Goal: Obtain resource: Download file/media

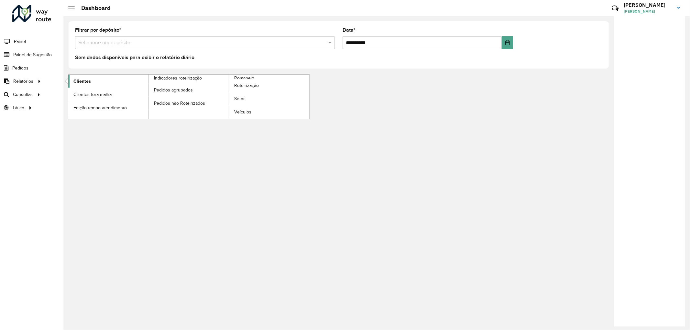
click at [80, 82] on span "Clientes" at bounding box center [81, 81] width 17 height 7
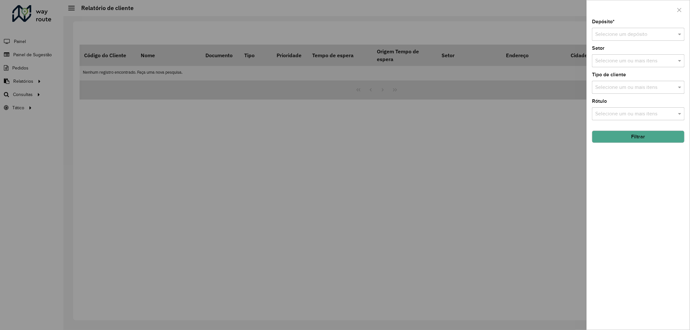
click at [636, 34] on input "text" at bounding box center [631, 35] width 73 height 8
click at [616, 65] on span "CDD Cabo" at bounding box center [607, 63] width 24 height 5
click at [620, 140] on button "Filtrar" at bounding box center [638, 137] width 92 height 12
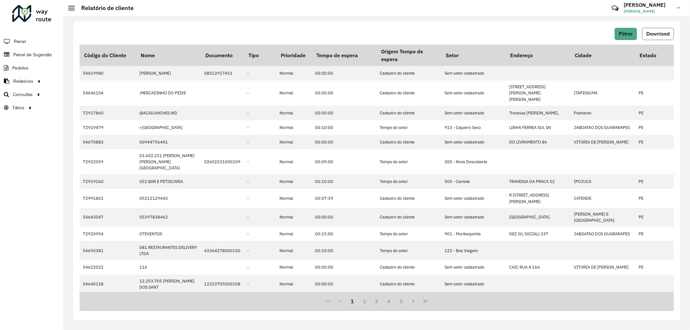
click at [649, 39] on button "Download" at bounding box center [658, 34] width 32 height 12
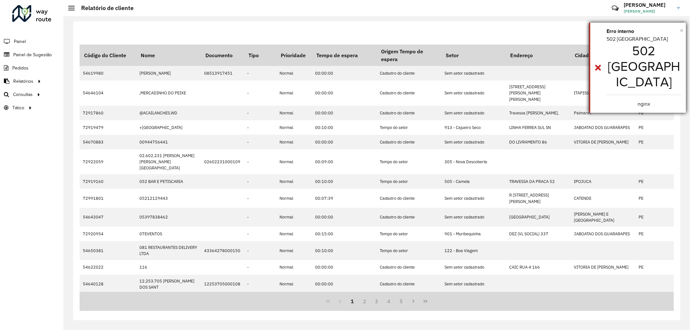
click at [681, 29] on span "×" at bounding box center [681, 30] width 3 height 7
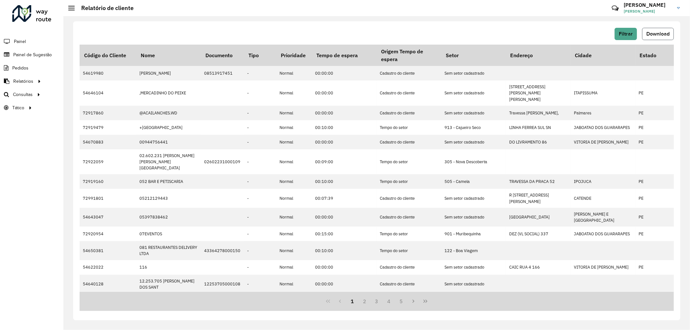
click at [658, 37] on button "Download" at bounding box center [658, 34] width 32 height 12
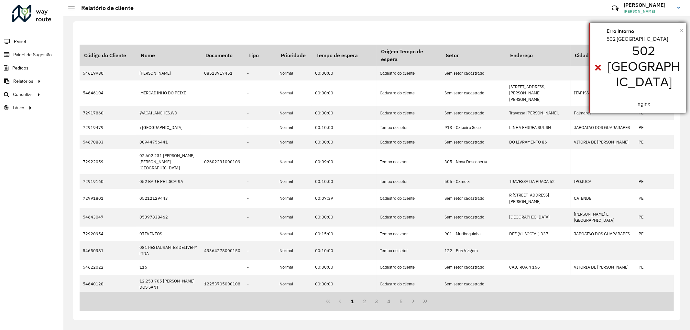
click at [680, 30] on span "×" at bounding box center [681, 30] width 3 height 7
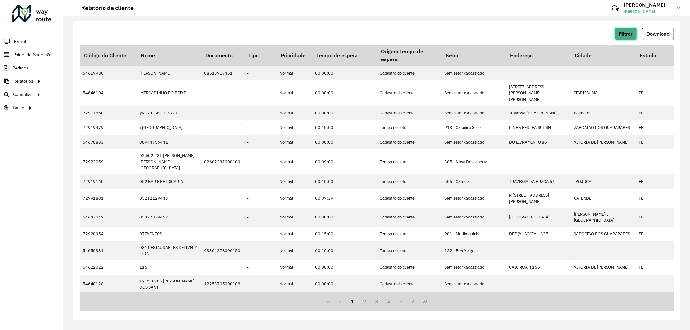
click at [623, 34] on span "Filtrar" at bounding box center [626, 33] width 14 height 5
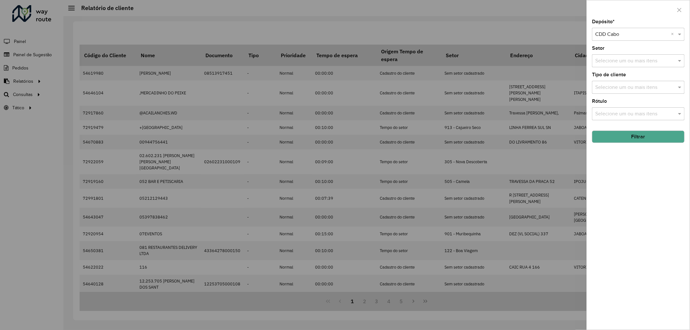
click at [628, 143] on button "Filtrar" at bounding box center [638, 137] width 92 height 12
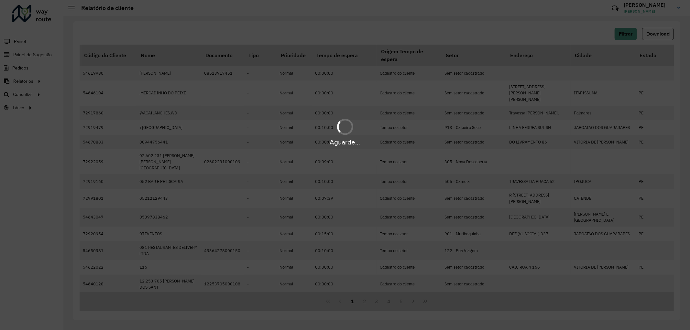
drag, startPoint x: 618, startPoint y: 78, endPoint x: 614, endPoint y: 80, distance: 4.2
drag, startPoint x: 614, startPoint y: 80, endPoint x: 593, endPoint y: 32, distance: 52.8
click at [593, 32] on div "Aguarde..." at bounding box center [345, 165] width 690 height 330
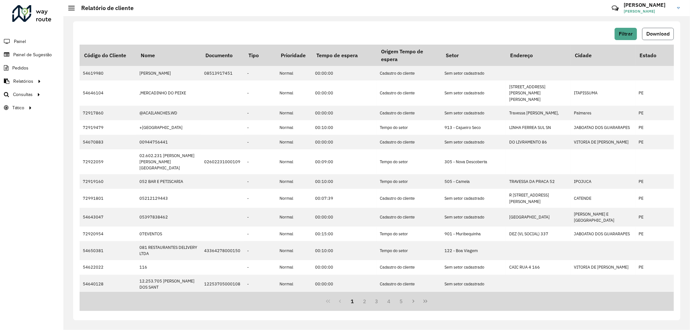
click at [662, 31] on span "Download" at bounding box center [657, 33] width 23 height 5
